Goal: Book appointment/travel/reservation

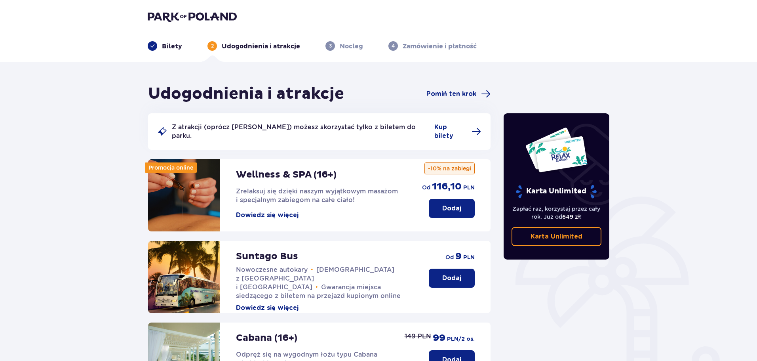
click at [451, 275] on button "Dodaj" at bounding box center [452, 278] width 46 height 19
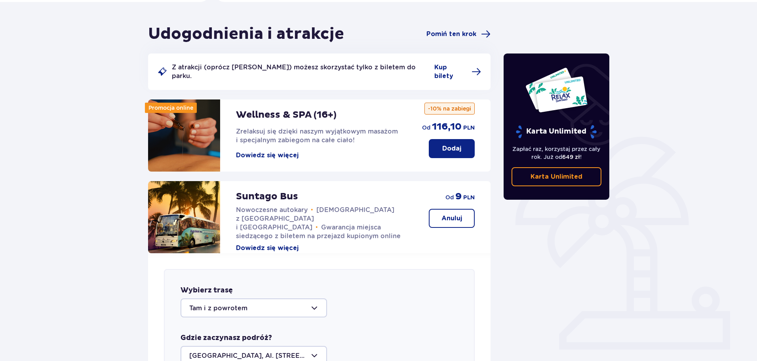
scroll to position [311, 0]
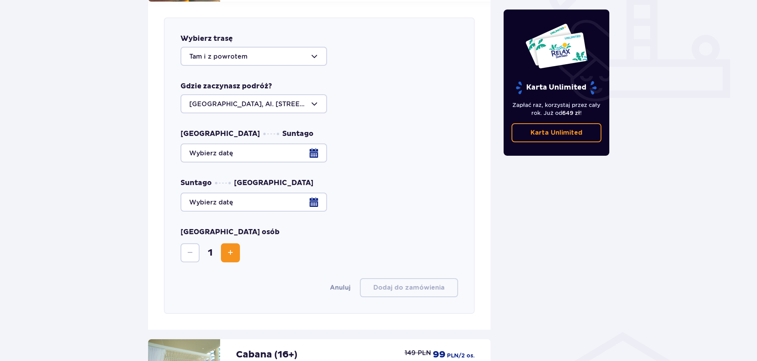
click at [272, 97] on div at bounding box center [254, 103] width 147 height 19
click at [277, 124] on p "Warszawa, Al. Jerozolimskie 56" at bounding box center [253, 132] width 129 height 17
click at [273, 147] on div at bounding box center [320, 152] width 278 height 19
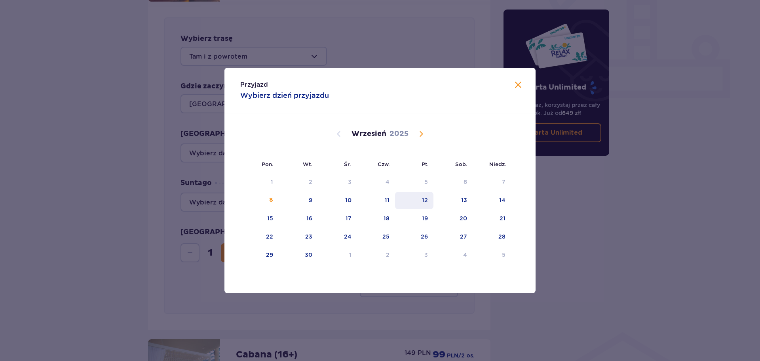
click at [420, 201] on div "12" at bounding box center [414, 200] width 38 height 17
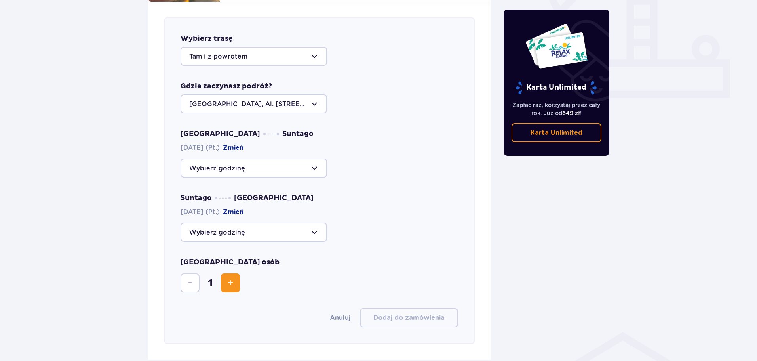
click at [225, 223] on div at bounding box center [254, 232] width 147 height 19
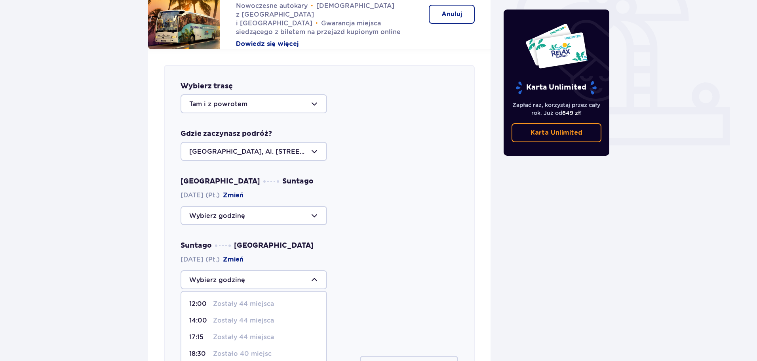
scroll to position [311, 0]
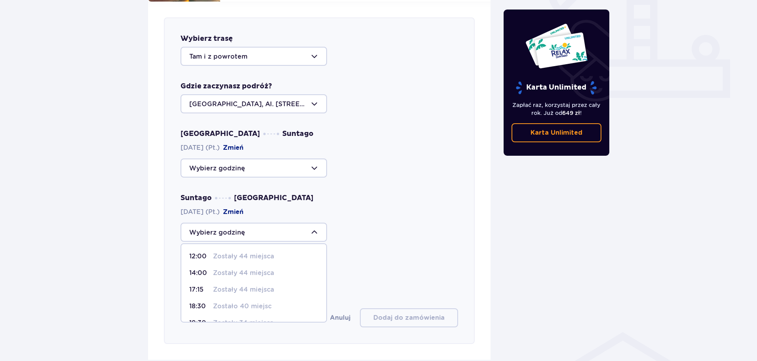
click at [197, 269] on p "14:00" at bounding box center [199, 273] width 21 height 9
type input "14:00"
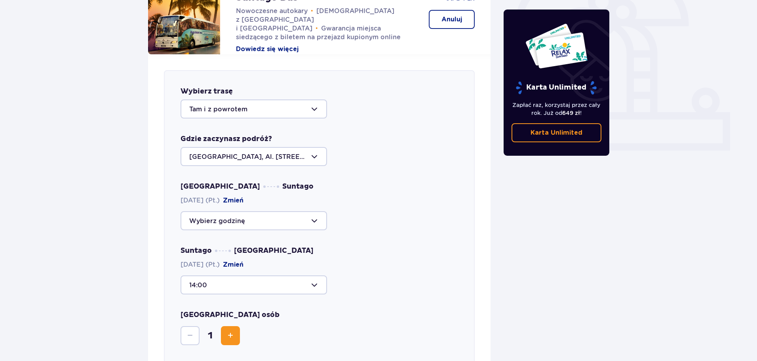
scroll to position [351, 0]
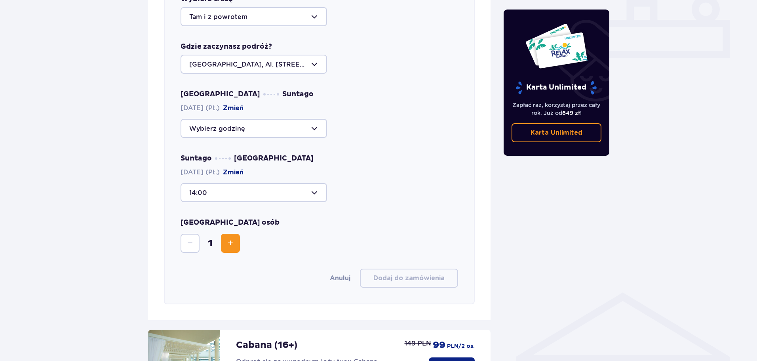
click at [227, 241] on button "Increase" at bounding box center [230, 243] width 19 height 19
click at [193, 240] on span "Decrease" at bounding box center [190, 243] width 10 height 10
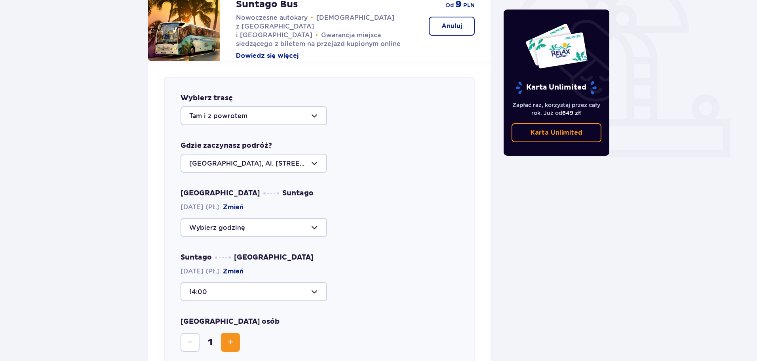
scroll to position [327, 0]
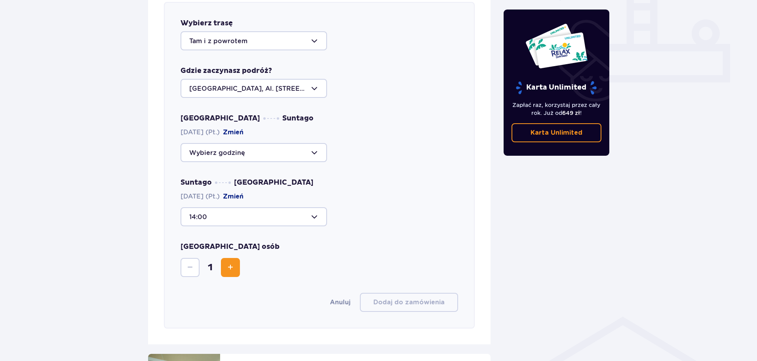
click at [242, 192] on button "Zmień" at bounding box center [233, 196] width 21 height 9
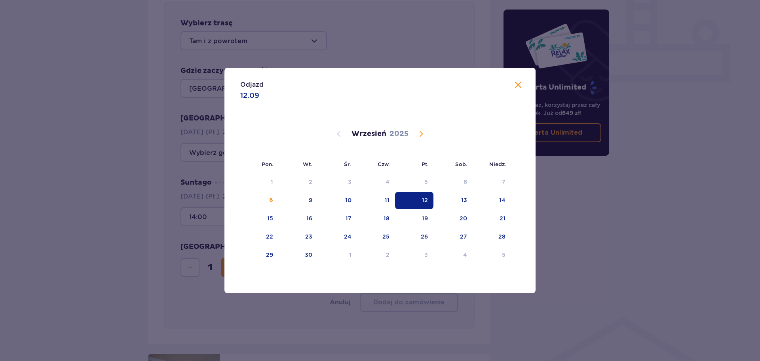
click at [422, 198] on div "12" at bounding box center [425, 200] width 6 height 8
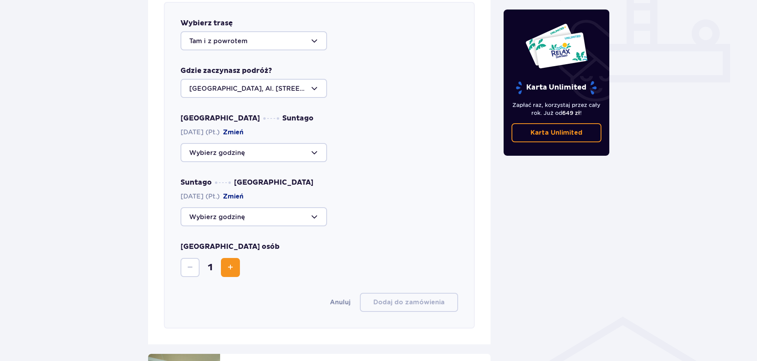
click at [301, 213] on div at bounding box center [254, 216] width 147 height 19
click at [241, 253] on p "Zostały 44 miejsca" at bounding box center [243, 257] width 61 height 9
type input "14:00"
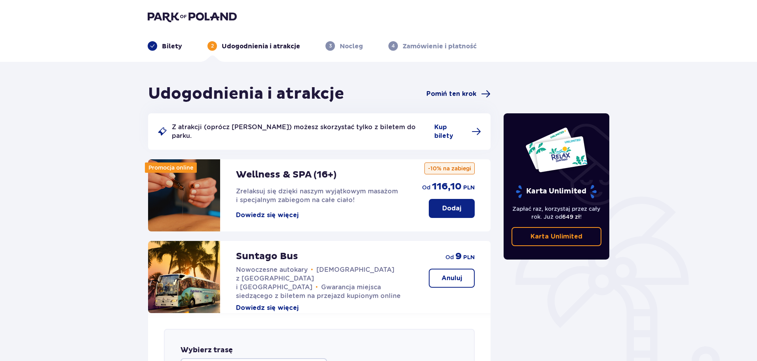
click at [466, 92] on span "Pomiń ten krok" at bounding box center [452, 94] width 50 height 9
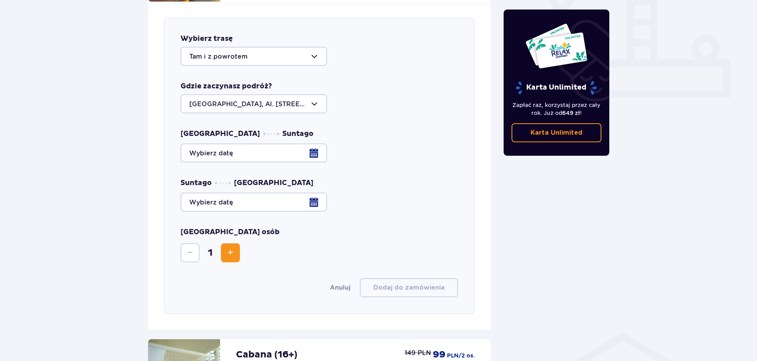
click at [231, 144] on div at bounding box center [320, 152] width 278 height 19
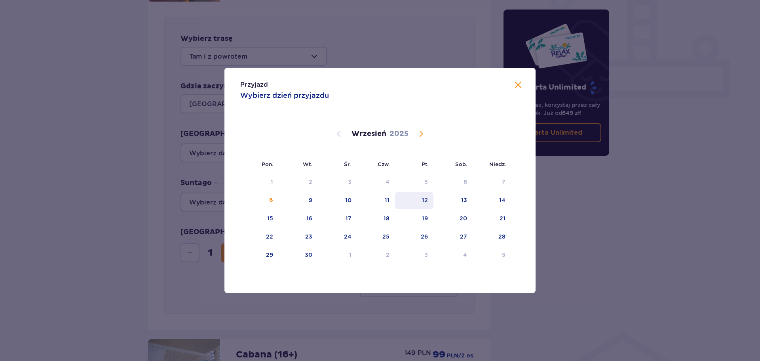
click at [427, 205] on div "12" at bounding box center [414, 200] width 38 height 17
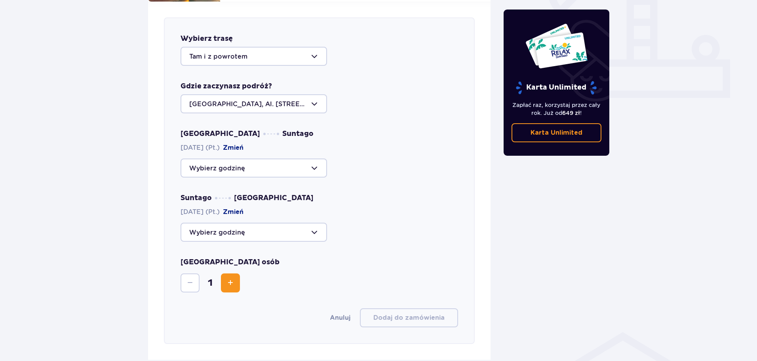
click at [229, 164] on div at bounding box center [254, 167] width 147 height 19
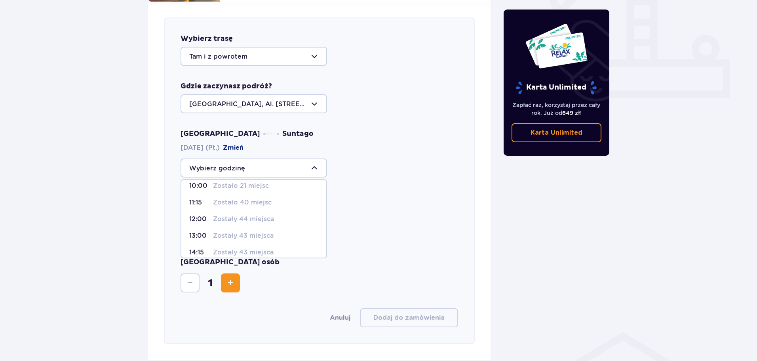
click at [262, 231] on p "Zostały 43 miejsca" at bounding box center [243, 235] width 61 height 9
type input "13:00"
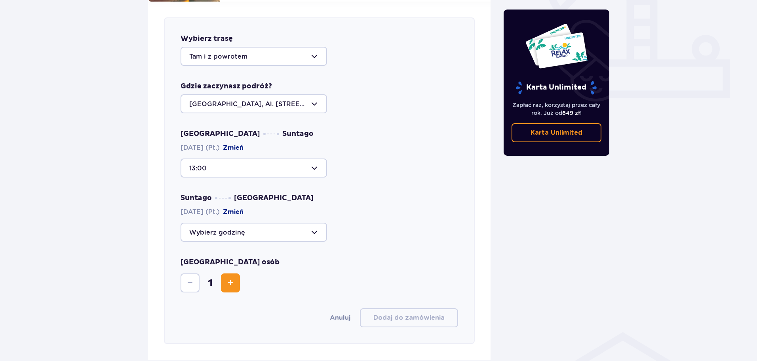
click at [262, 228] on div at bounding box center [254, 232] width 147 height 19
click at [207, 305] on p "22:15" at bounding box center [199, 309] width 21 height 9
type input "22:15"
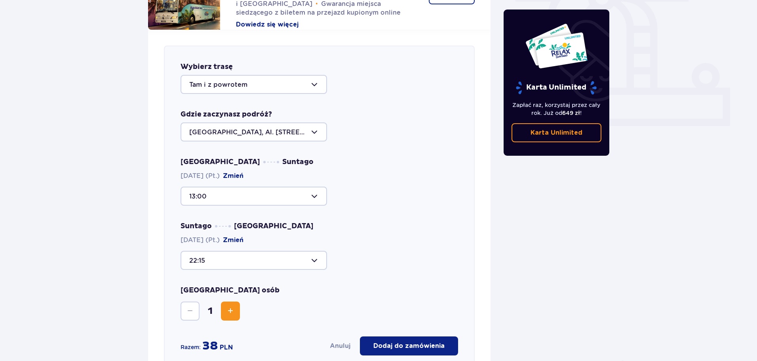
scroll to position [272, 0]
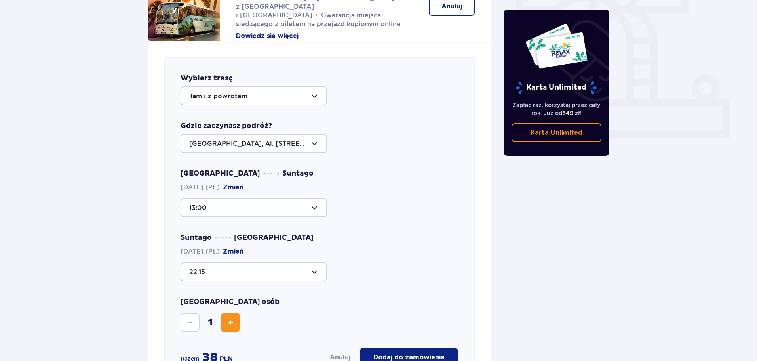
click at [283, 200] on div at bounding box center [254, 207] width 147 height 19
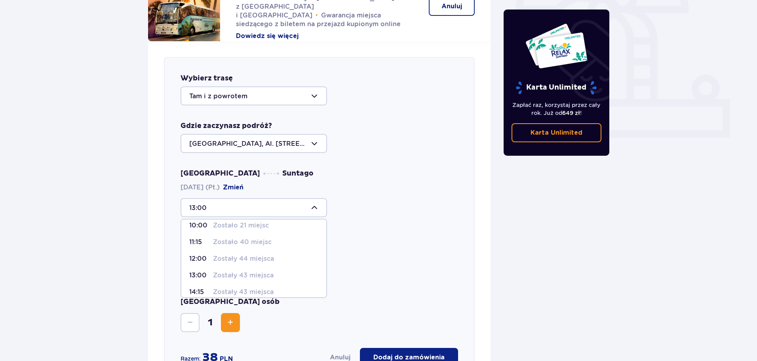
click at [256, 288] on p "Zostały 43 miejsca" at bounding box center [243, 292] width 61 height 9
type input "14:15"
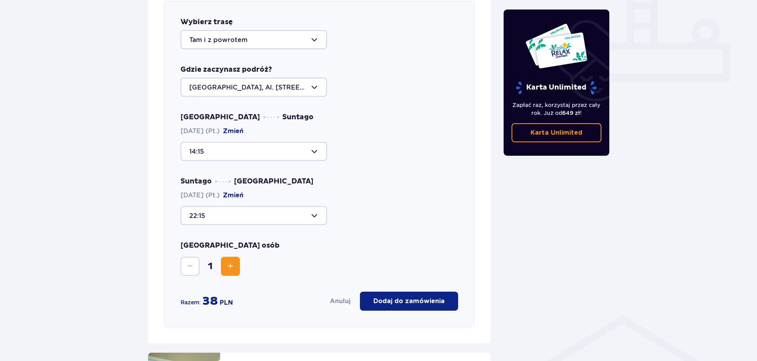
scroll to position [311, 0]
